Goal: Find specific page/section: Find specific page/section

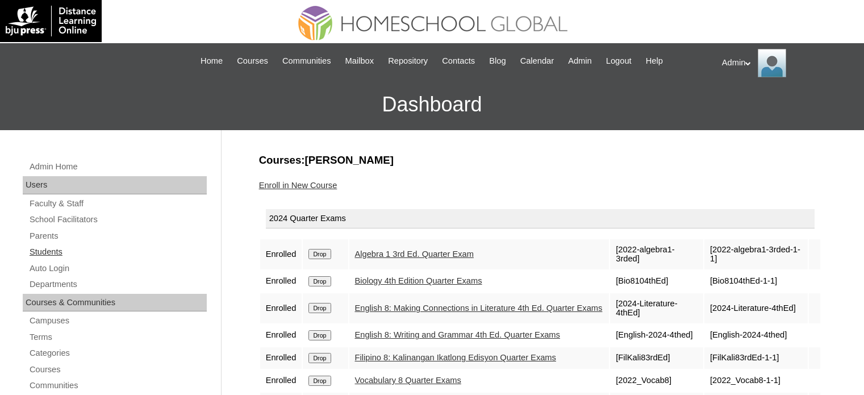
scroll to position [127, 0]
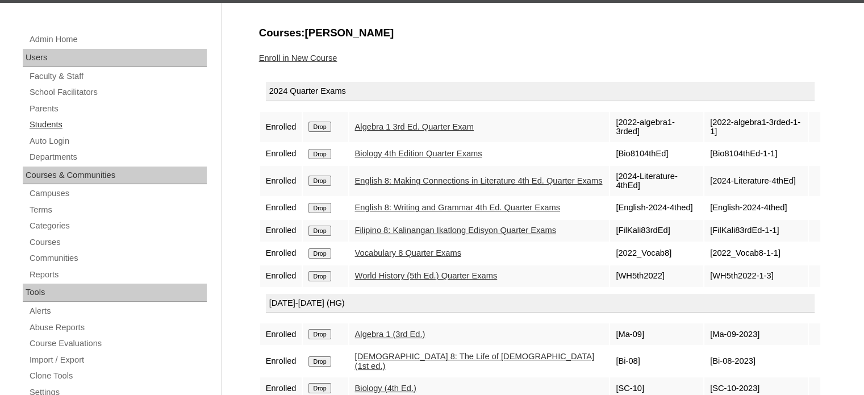
click at [52, 126] on link "Students" at bounding box center [117, 125] width 178 height 14
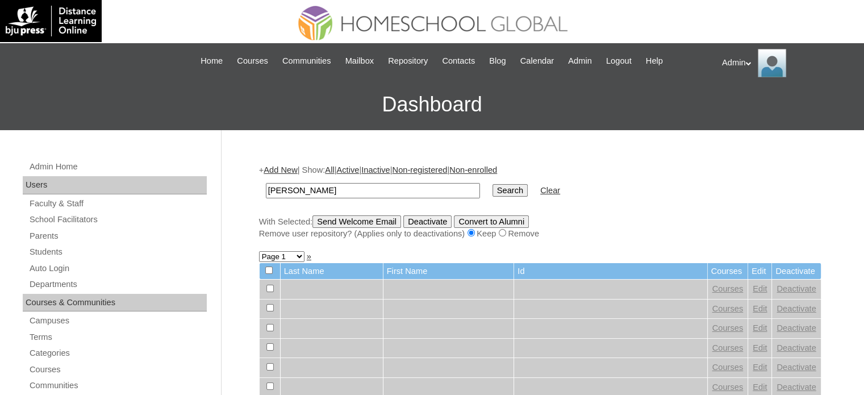
type input "Nunez"
click at [493, 190] on input "Search" at bounding box center [510, 190] width 35 height 12
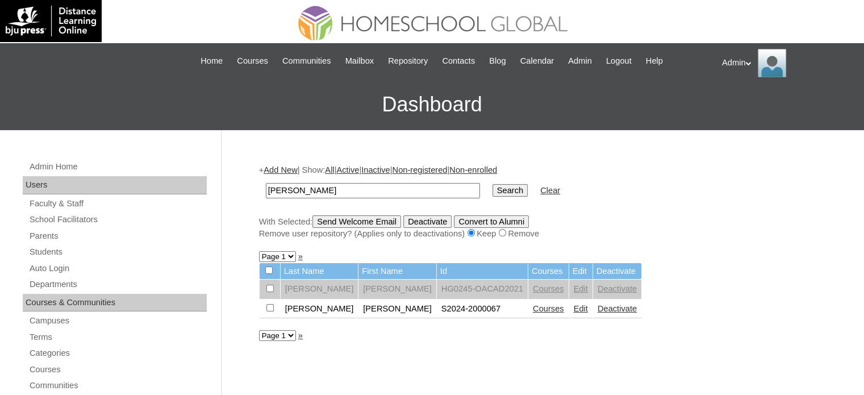
click at [533, 306] on link "Courses" at bounding box center [548, 308] width 31 height 9
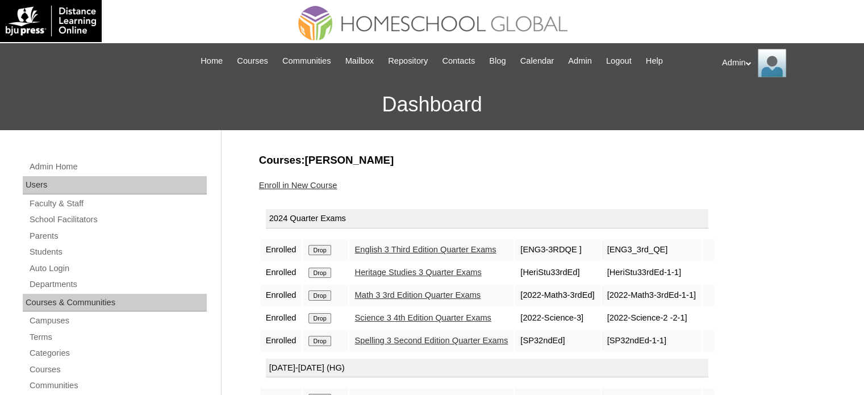
click at [428, 249] on link "English 3 Third Edition Quarter Exams" at bounding box center [425, 249] width 141 height 9
click at [412, 247] on link "English 3 Third Edition Quarter Exams" at bounding box center [425, 249] width 141 height 9
click at [414, 339] on link "Spelling 3 Second Edition Quarter Exams" at bounding box center [431, 340] width 153 height 9
click at [408, 291] on link "Math 3 3rd Edition Quarter Exams" at bounding box center [418, 294] width 126 height 9
click at [387, 319] on link "Science 3 4th Edition Quarter Exams" at bounding box center [423, 317] width 136 height 9
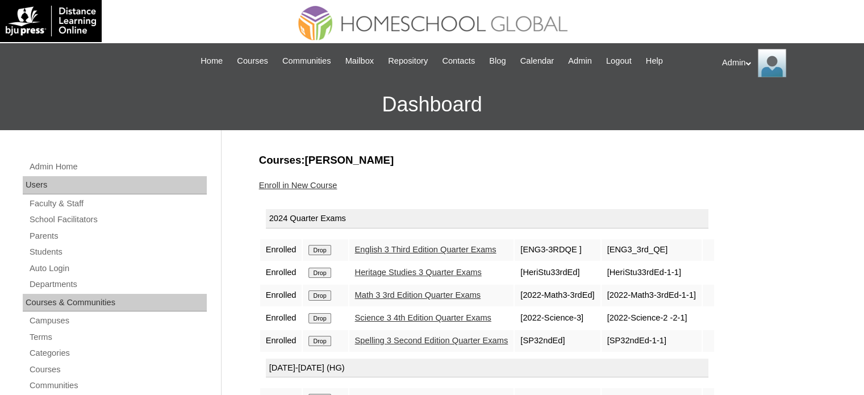
click at [417, 270] on link "Heritage Studies 3 Quarter Exams" at bounding box center [418, 272] width 127 height 9
click at [52, 251] on link "Students" at bounding box center [117, 252] width 178 height 14
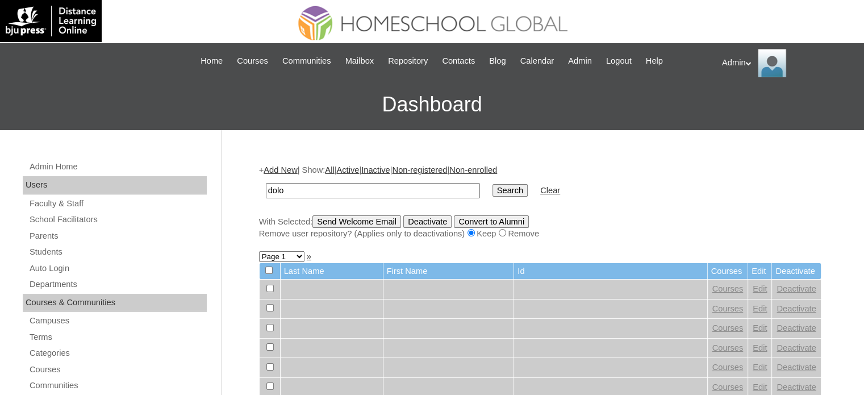
type input "Dolor"
click at [493, 186] on input "Search" at bounding box center [510, 190] width 35 height 12
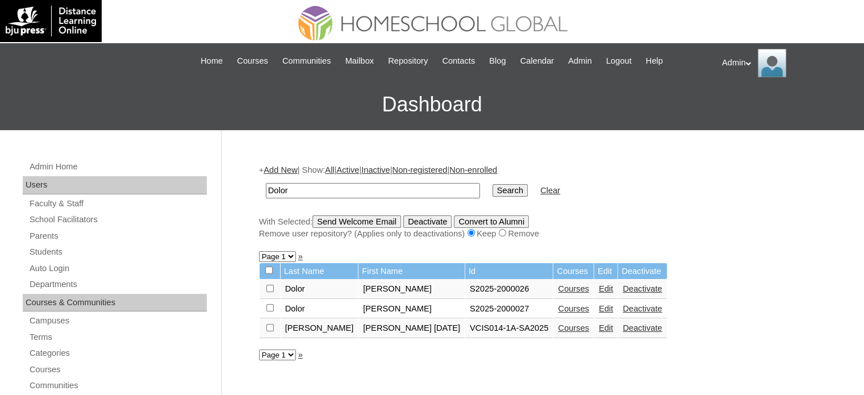
click at [558, 291] on link "Courses" at bounding box center [573, 288] width 31 height 9
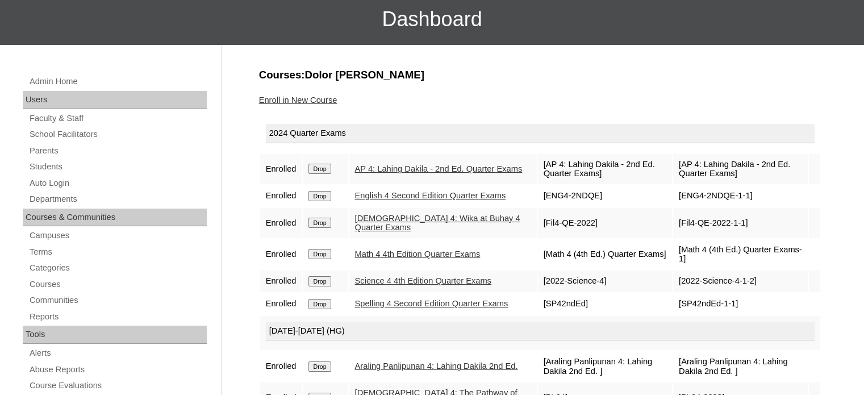
scroll to position [92, 0]
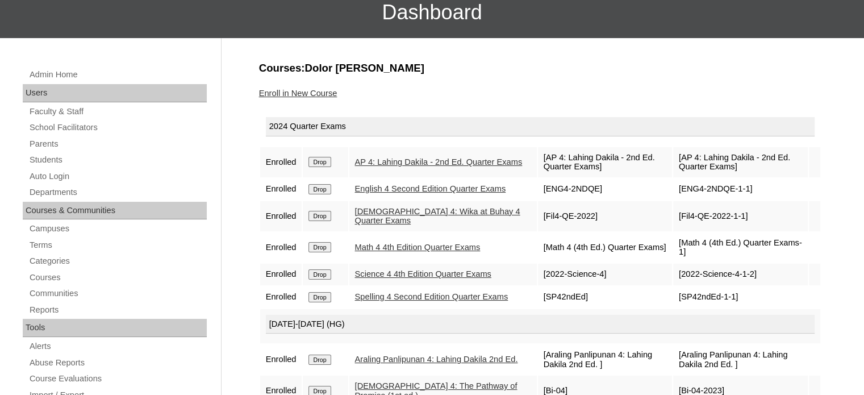
click at [402, 157] on link "AP 4: Lahing Dakila - 2nd Ed. Quarter Exams" at bounding box center [439, 161] width 168 height 9
click at [391, 188] on link "English 4 Second Edition Quarter Exams" at bounding box center [430, 188] width 151 height 9
click at [393, 226] on link "Filipino 4: Wika at Buhay 4 Quarter Exams" at bounding box center [437, 216] width 165 height 19
click at [395, 252] on link "Math 4 4th Edition Quarter Exams" at bounding box center [418, 247] width 126 height 9
click at [402, 269] on link "Science 4 4th Edition Quarter Exams" at bounding box center [423, 273] width 136 height 9
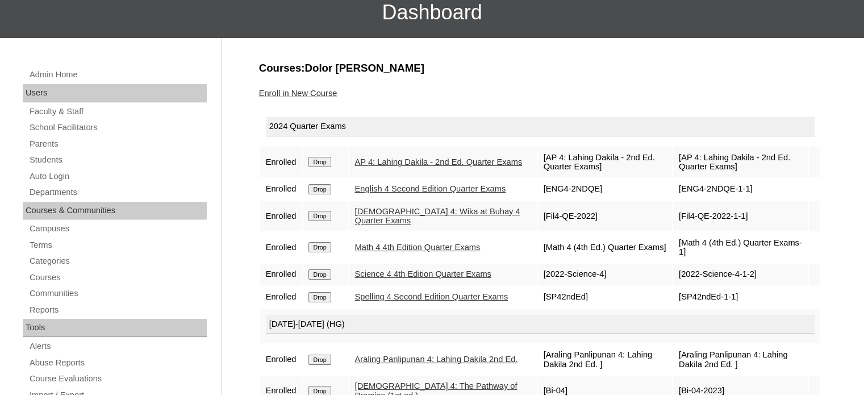
click at [405, 301] on link "Spelling 4 Second Edition Quarter Exams" at bounding box center [431, 296] width 153 height 9
click at [48, 159] on link "Students" at bounding box center [117, 160] width 178 height 14
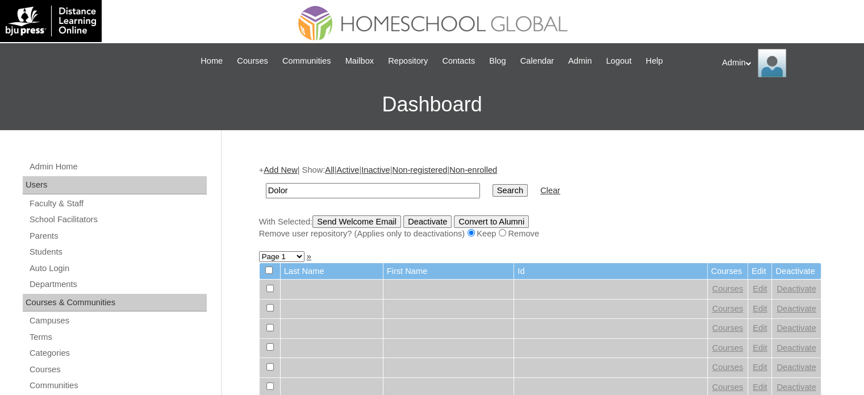
type input "Dolor"
click at [493, 191] on input "Search" at bounding box center [510, 190] width 35 height 12
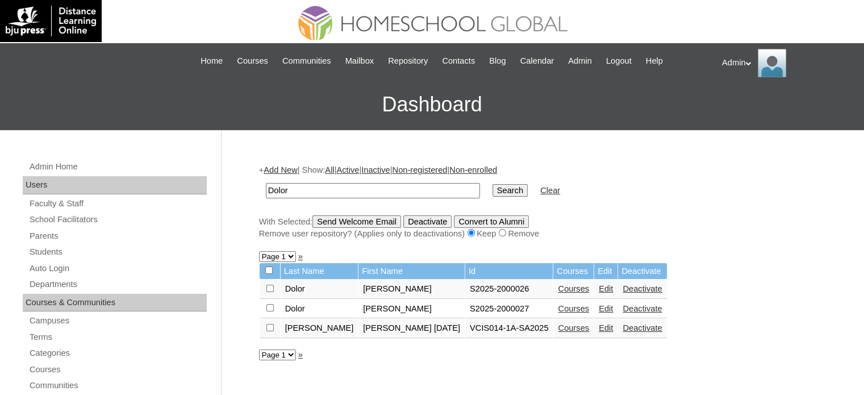
click at [558, 311] on link "Courses" at bounding box center [573, 308] width 31 height 9
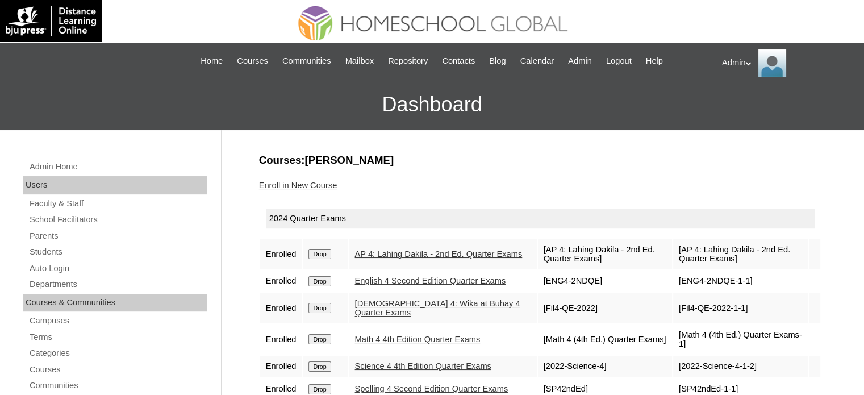
scroll to position [120, 0]
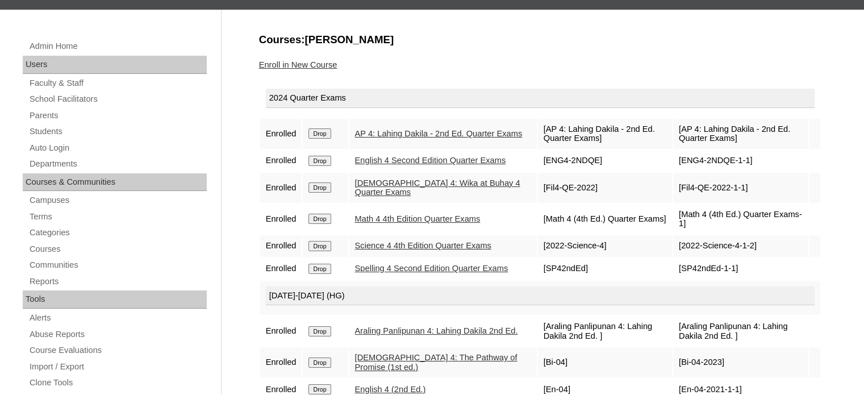
click at [425, 129] on link "AP 4: Lahing Dakila - 2nd Ed. Quarter Exams" at bounding box center [439, 133] width 168 height 9
click at [400, 161] on link "English 4 Second Edition Quarter Exams" at bounding box center [430, 160] width 151 height 9
click at [395, 190] on link "Filipino 4: Wika at Buhay 4 Quarter Exams" at bounding box center [437, 187] width 165 height 19
click at [395, 222] on link "Math 4 4th Edition Quarter Exams" at bounding box center [418, 218] width 126 height 9
click at [398, 243] on link "Science 4 4th Edition Quarter Exams" at bounding box center [423, 245] width 136 height 9
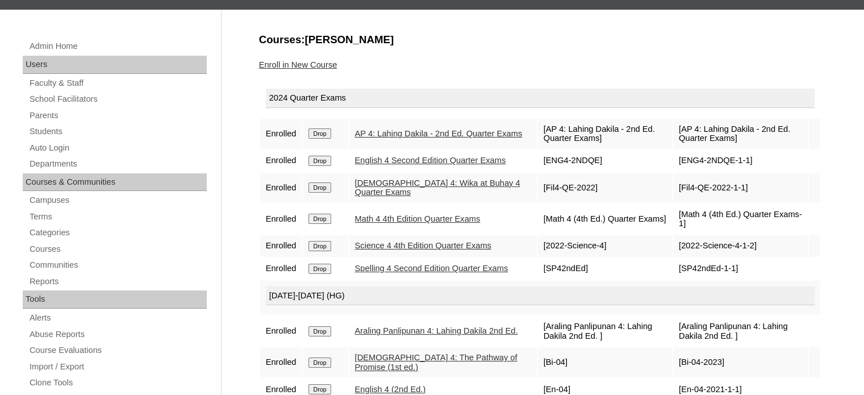
click at [398, 273] on link "Spelling 4 Second Edition Quarter Exams" at bounding box center [431, 268] width 153 height 9
click at [466, 33] on h3 "Courses:Dolor Lucas" at bounding box center [540, 39] width 562 height 15
click at [61, 135] on link "Students" at bounding box center [117, 131] width 178 height 14
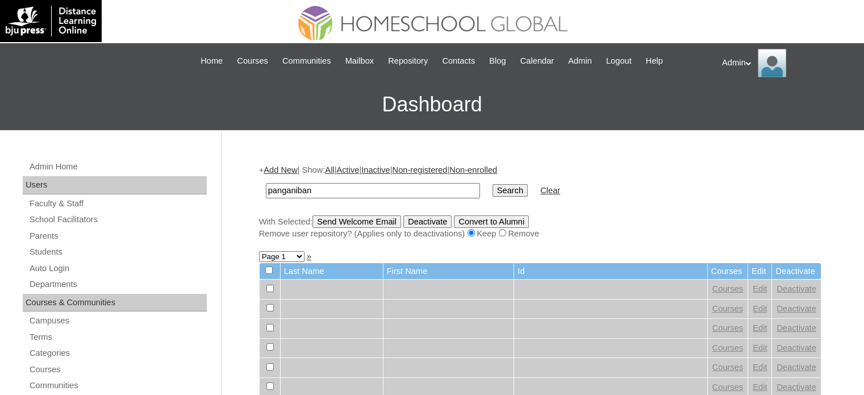
type input "[GEOGRAPHIC_DATA]"
click at [493, 186] on input "Search" at bounding box center [510, 190] width 35 height 12
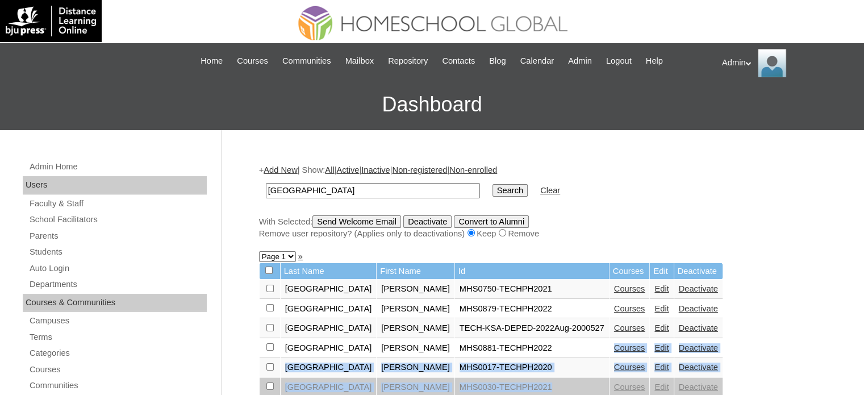
drag, startPoint x: 560, startPoint y: 377, endPoint x: 544, endPoint y: 338, distance: 42.1
click at [544, 338] on tbody "Last Name First Name Id Courses Edit Deactivate Panganiban [PERSON_NAME] MHS075…" at bounding box center [491, 349] width 463 height 173
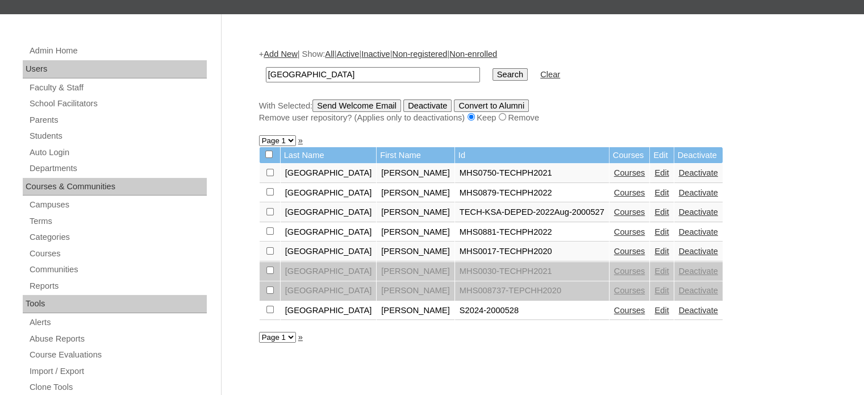
scroll to position [132, 0]
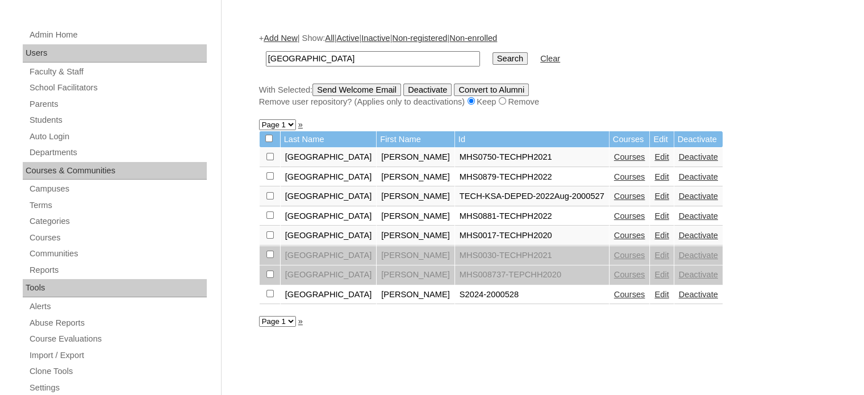
click at [614, 293] on link "Courses" at bounding box center [629, 294] width 31 height 9
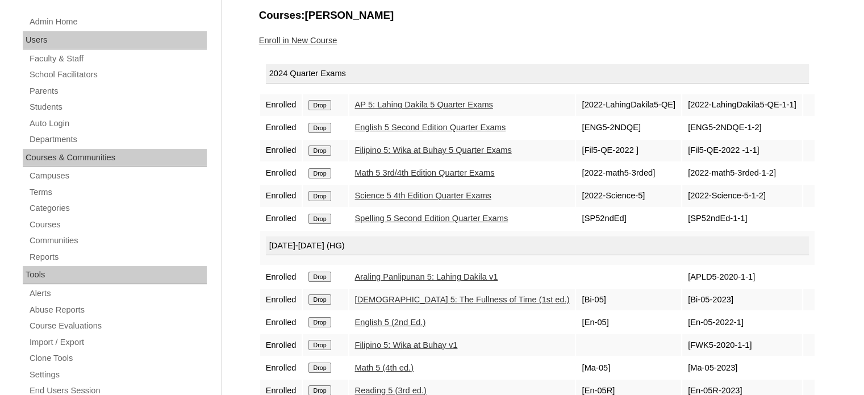
scroll to position [145, 0]
click at [448, 104] on link "AP 5: Lahing Dakila 5 Quarter Exams" at bounding box center [424, 103] width 138 height 9
click at [449, 124] on link "English 5 Second Edition Quarter Exams" at bounding box center [430, 126] width 151 height 9
click at [450, 145] on link "Filipino 5: Wika at Buhay 5 Quarter Exams" at bounding box center [433, 149] width 157 height 9
click at [451, 168] on link "Math 5 3rd/4th Edition Quarter Exams" at bounding box center [425, 172] width 140 height 9
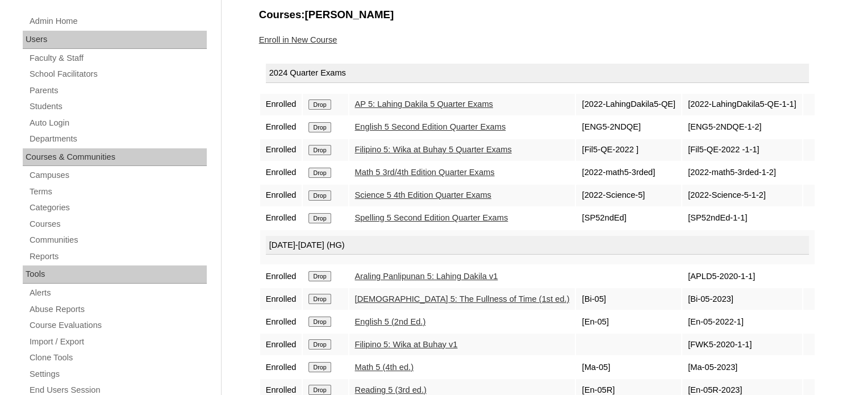
click at [450, 190] on link "Science 5 4th Edition Quarter Exams" at bounding box center [423, 194] width 136 height 9
click at [455, 214] on link "Spelling 5 Second Edition Quarter Exams" at bounding box center [431, 217] width 153 height 9
